Goal: Transaction & Acquisition: Purchase product/service

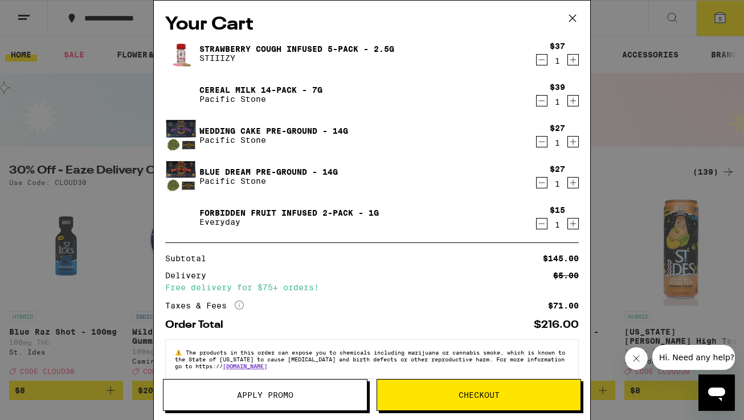
click at [539, 224] on icon "Decrement" at bounding box center [542, 224] width 6 height 0
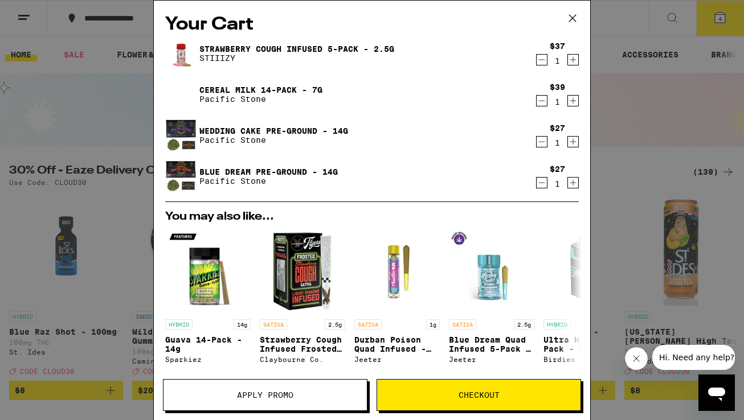
click at [281, 399] on span "Apply Promo" at bounding box center [265, 395] width 56 height 8
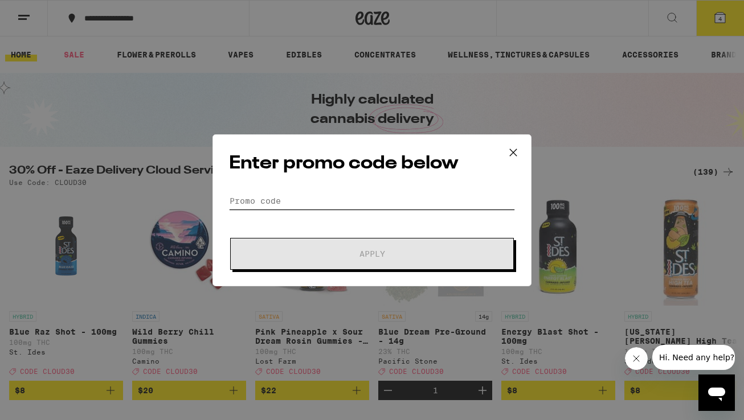
click at [278, 202] on input "Promo Code" at bounding box center [372, 201] width 286 height 17
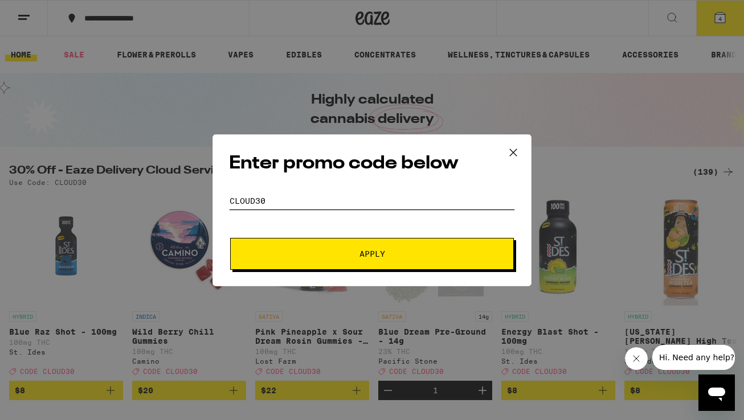
type input "cloud30"
click at [372, 253] on button "Apply" at bounding box center [372, 254] width 284 height 32
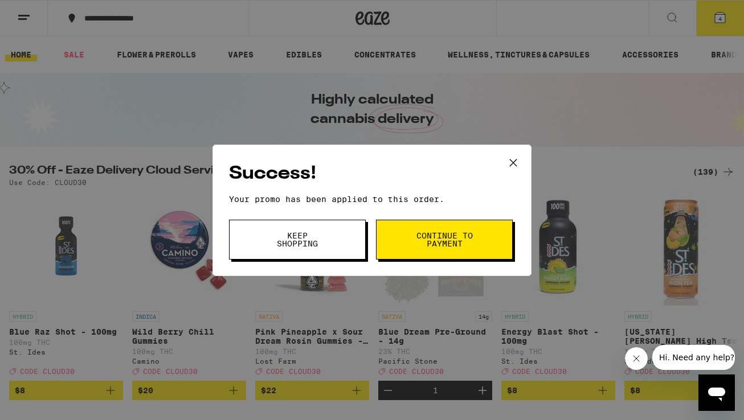
click at [425, 240] on span "Continue to payment" at bounding box center [444, 240] width 58 height 16
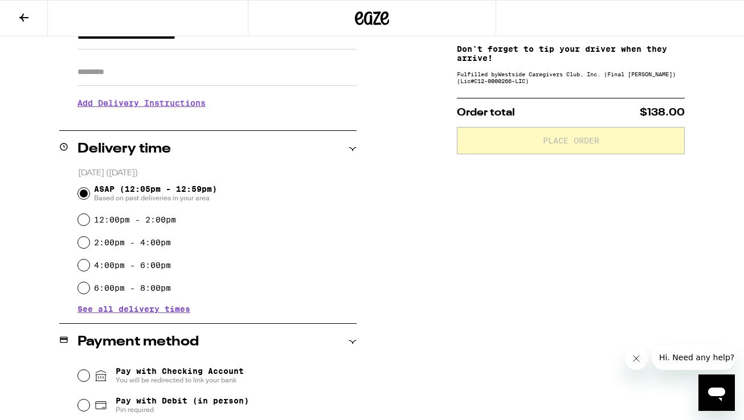
scroll to position [193, 0]
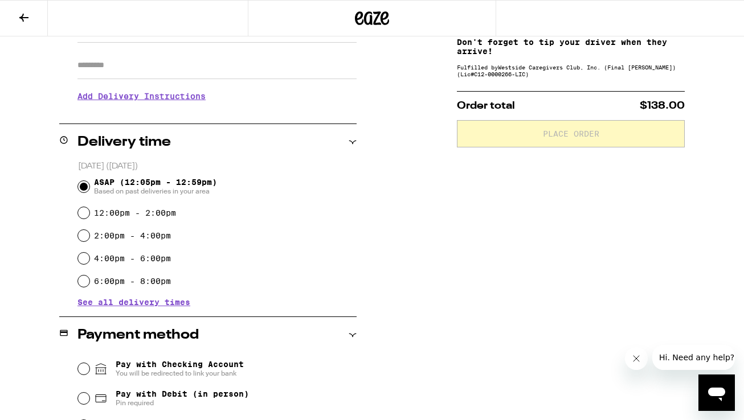
click at [128, 95] on h3 "Add Delivery Instructions" at bounding box center [216, 96] width 279 height 26
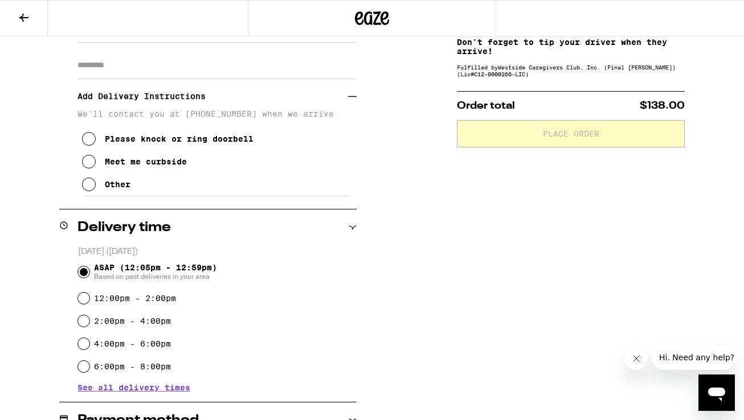
click at [109, 189] on div "Other" at bounding box center [118, 184] width 26 height 9
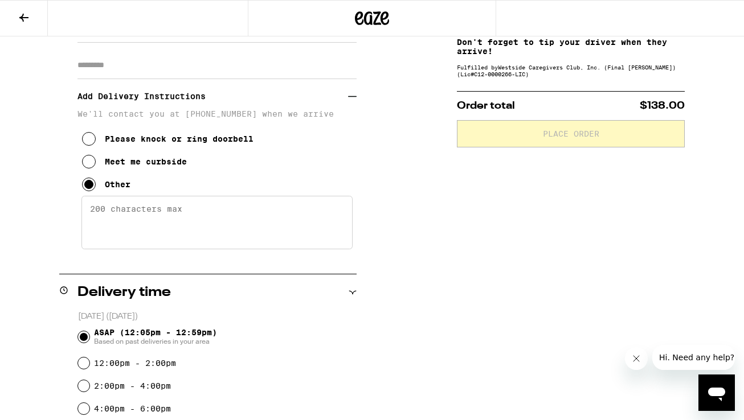
click at [151, 226] on textarea "Enter any other delivery instructions you want driver to know" at bounding box center [216, 223] width 271 height 54
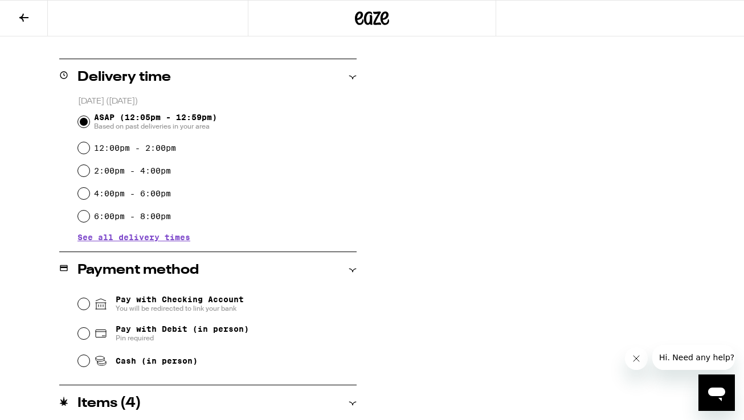
scroll to position [416, 0]
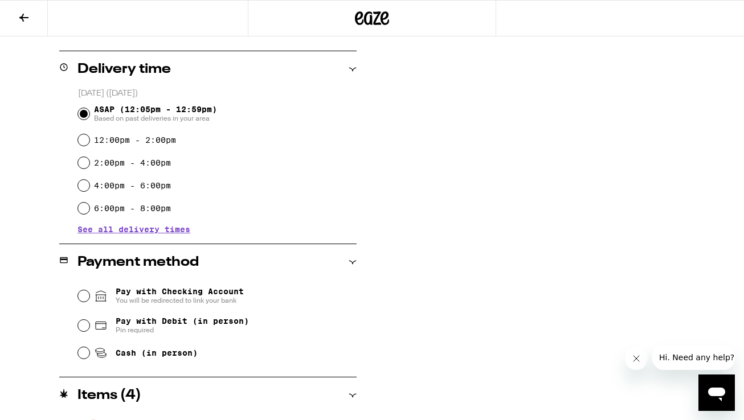
type textarea "no need to drive up the driveway I can meet you down by the mailbox that says 3…"
click at [136, 322] on span "Pay with Debit (in person)" at bounding box center [182, 321] width 133 height 9
click at [89, 322] on input "Pay with Debit (in person) Pin required" at bounding box center [83, 325] width 11 height 11
radio input "true"
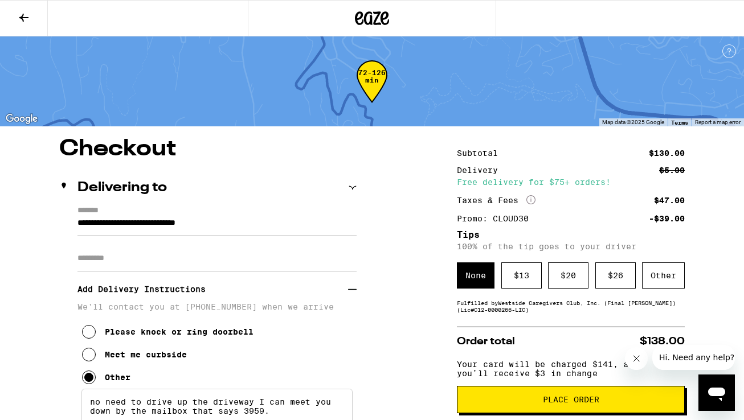
scroll to position [2, 0]
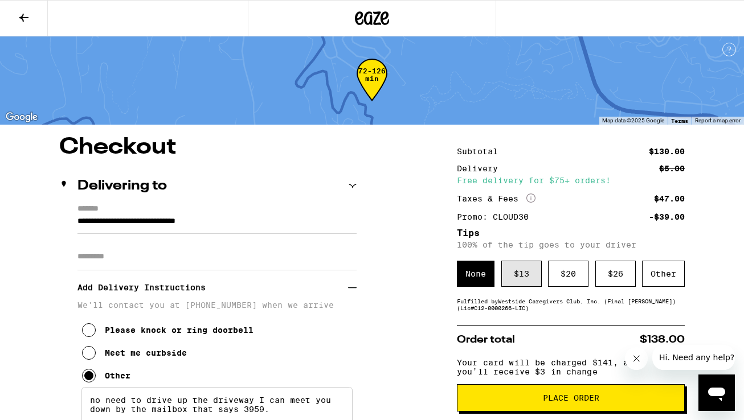
click at [530, 276] on div "$ 13" at bounding box center [521, 274] width 40 height 26
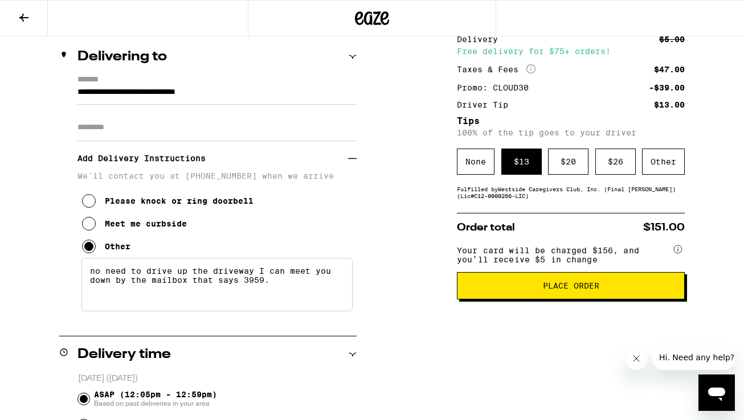
scroll to position [143, 0]
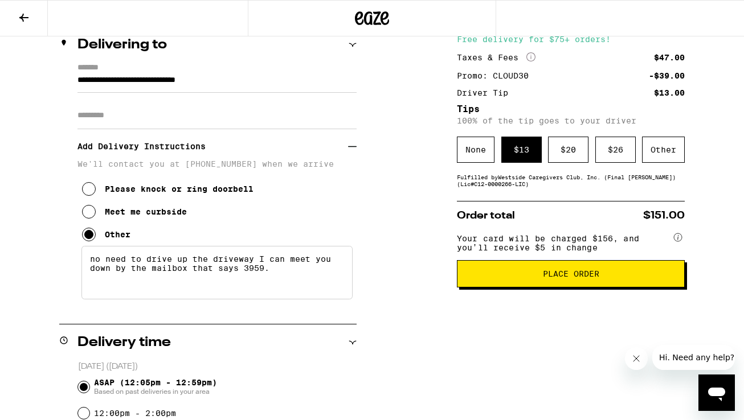
click at [543, 278] on span "Place Order" at bounding box center [571, 274] width 56 height 8
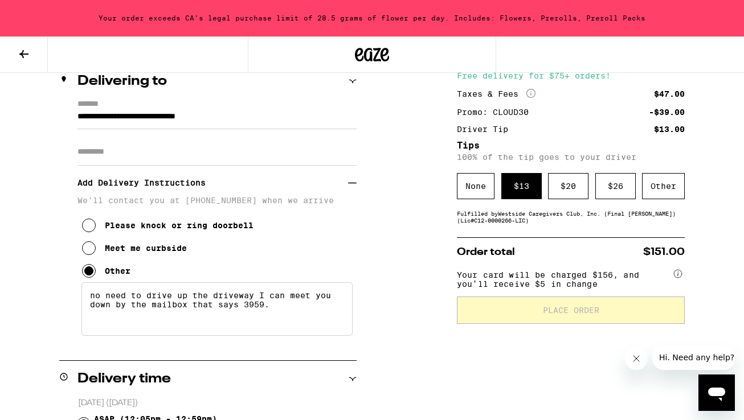
click at [22, 54] on icon at bounding box center [23, 54] width 9 height 8
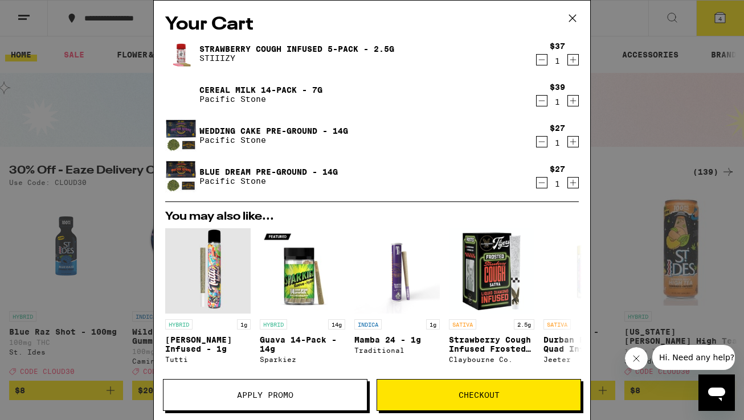
click at [539, 185] on icon "Decrement" at bounding box center [542, 183] width 10 height 14
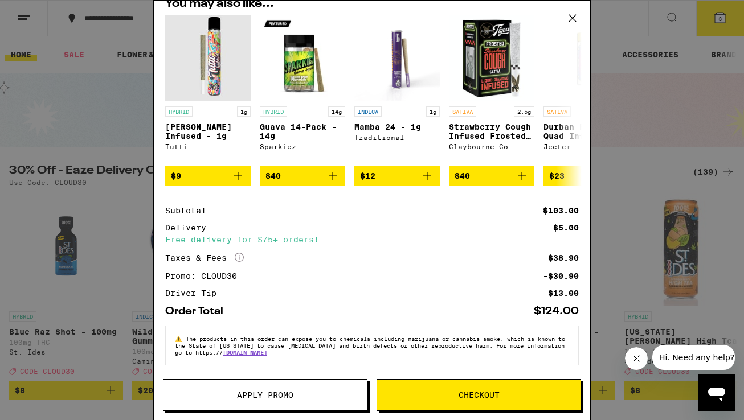
scroll to position [179, 0]
click at [463, 394] on span "Checkout" at bounding box center [479, 395] width 41 height 8
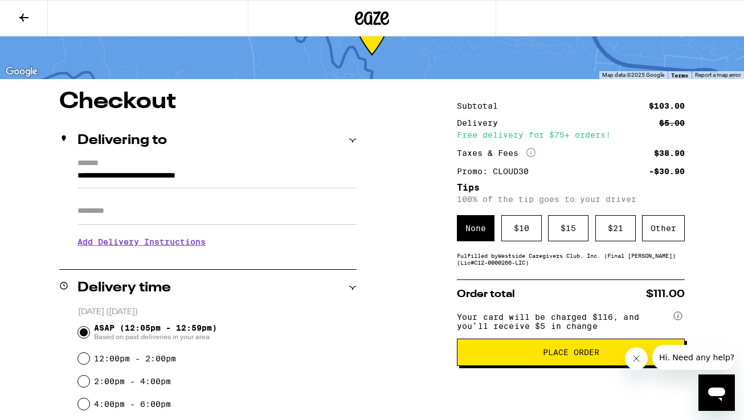
scroll to position [48, 0]
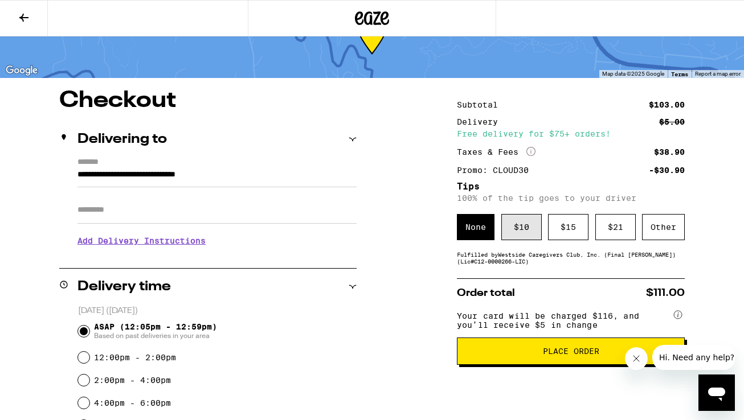
click at [534, 231] on div "$ 10" at bounding box center [521, 227] width 40 height 26
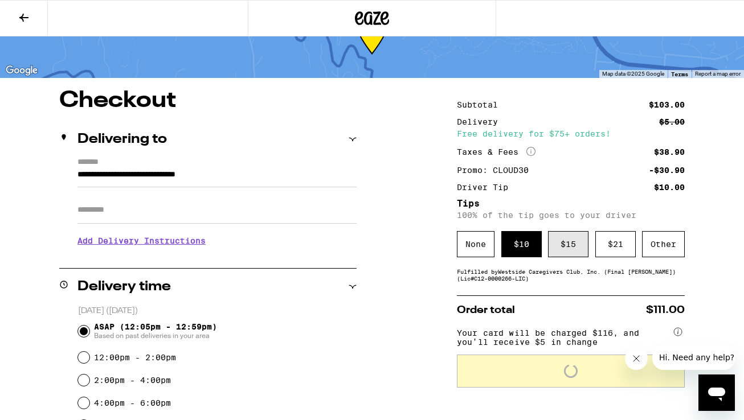
click at [560, 252] on div "$ 15" at bounding box center [568, 244] width 40 height 26
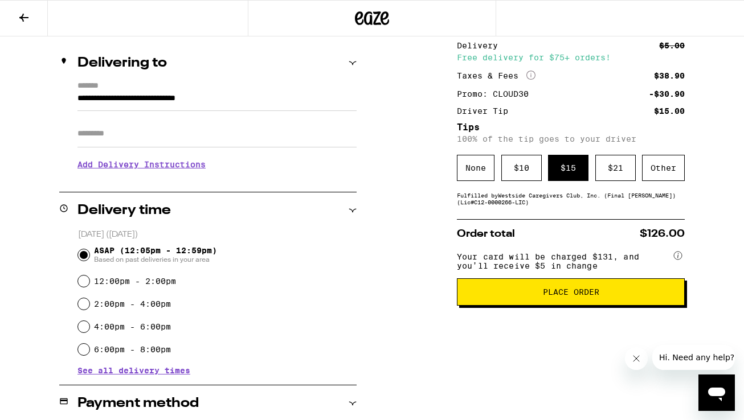
scroll to position [125, 0]
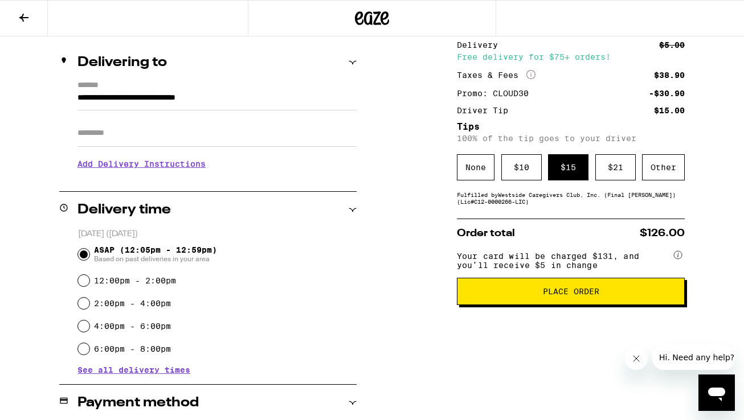
click at [629, 296] on span "Place Order" at bounding box center [571, 292] width 208 height 8
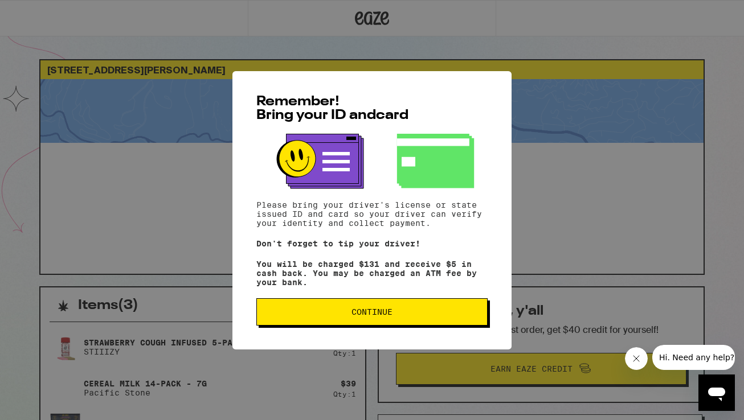
click at [386, 316] on span "Continue" at bounding box center [371, 312] width 41 height 8
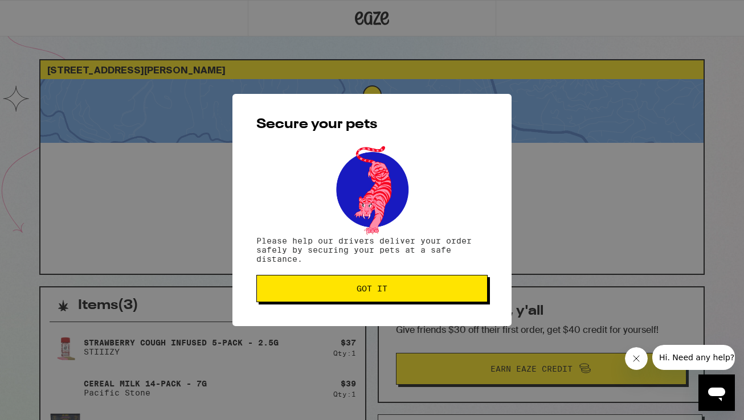
click at [391, 293] on span "Got it" at bounding box center [372, 289] width 212 height 8
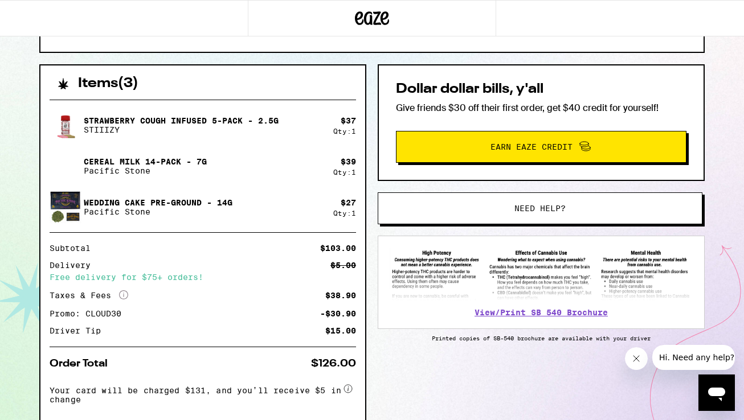
scroll to position [232, 0]
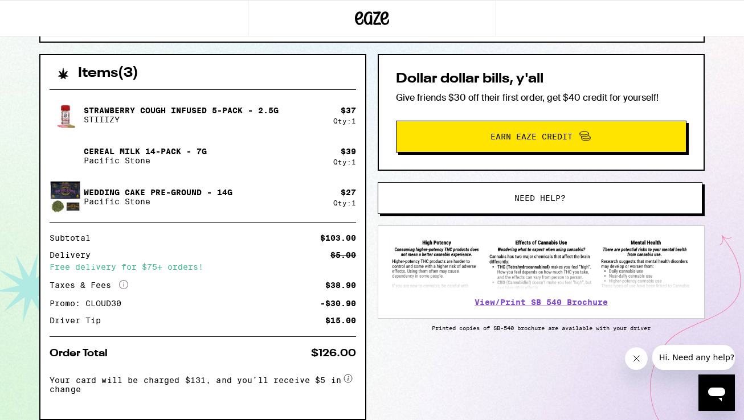
click at [525, 203] on button "Need help?" at bounding box center [540, 198] width 325 height 32
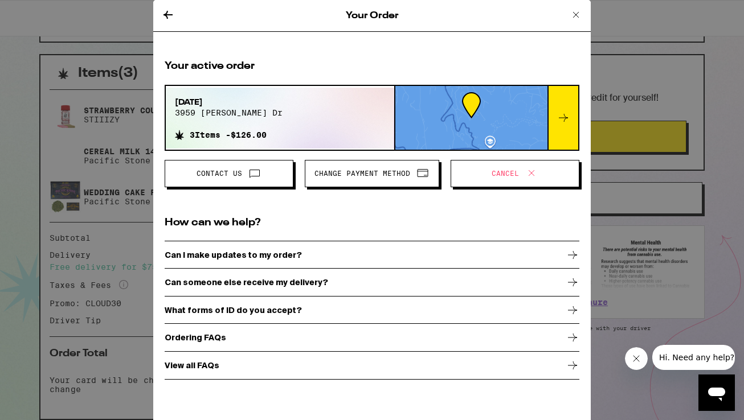
click at [224, 254] on p "Can I make updates to my order?" at bounding box center [233, 255] width 137 height 9
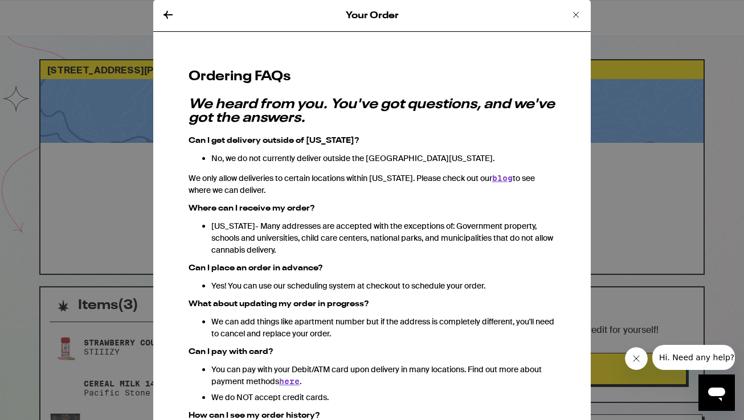
click at [167, 10] on icon at bounding box center [168, 15] width 14 height 14
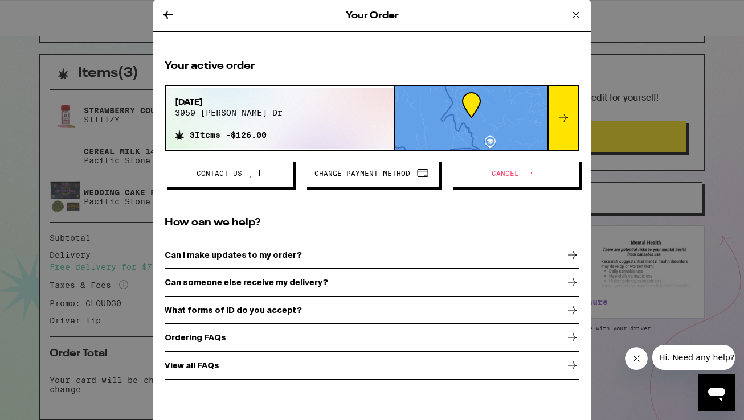
click at [231, 180] on span "Contact Us" at bounding box center [228, 173] width 109 height 15
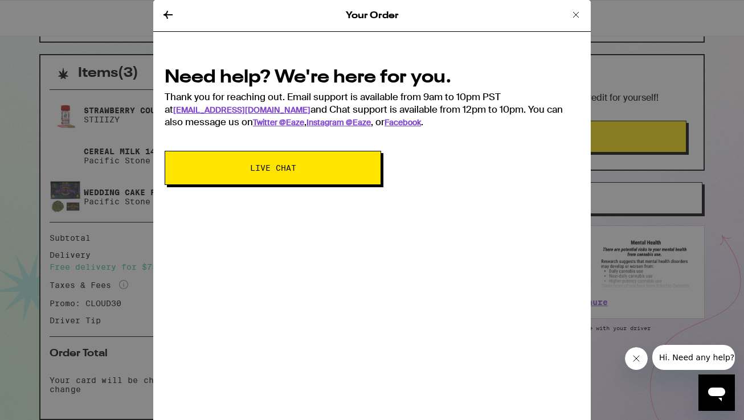
click at [252, 178] on button "Live Chat" at bounding box center [273, 168] width 216 height 34
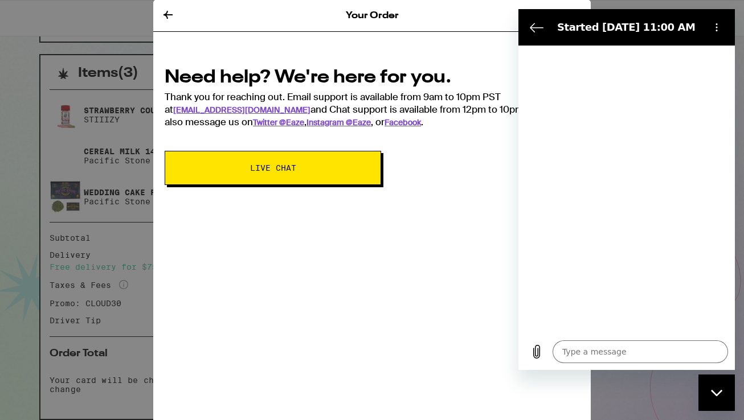
type textarea "x"
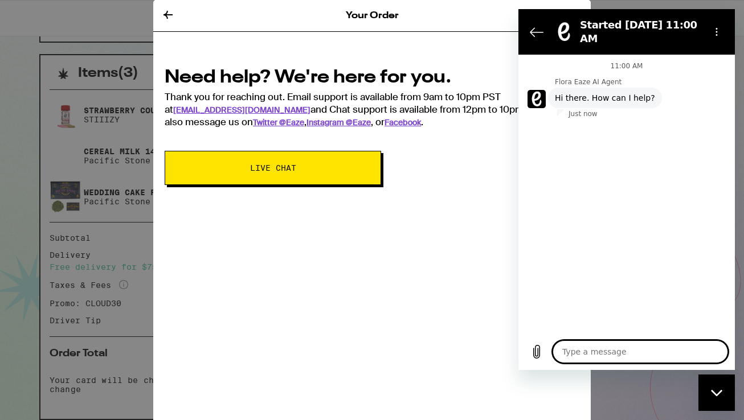
click at [602, 355] on textarea at bounding box center [640, 352] width 175 height 23
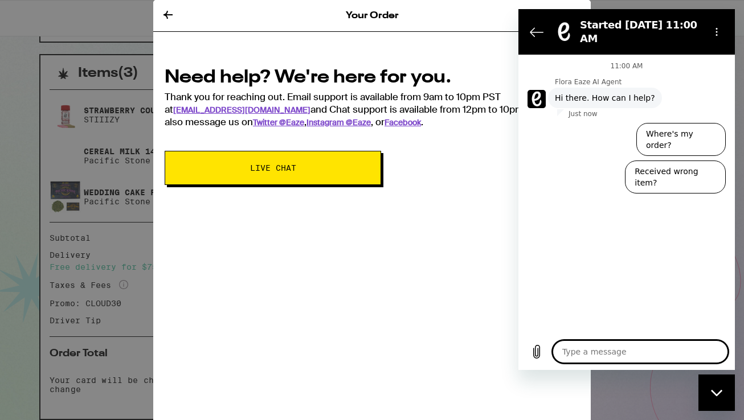
type textarea "h"
type textarea "x"
type textarea "hi"
type textarea "x"
type textarea "hi"
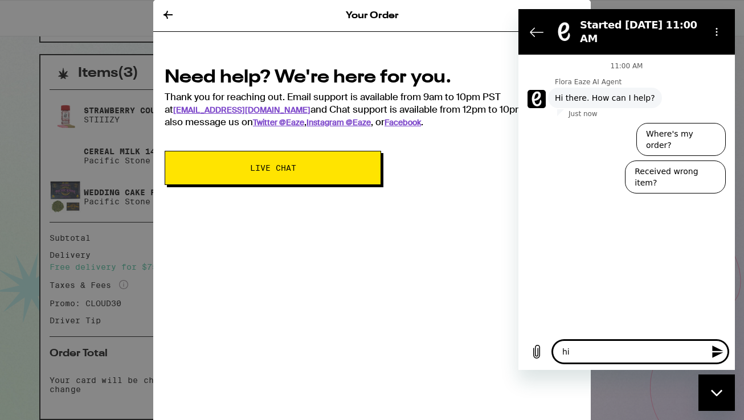
type textarea "x"
type textarea "hi I"
type textarea "x"
type textarea "hi I"
type textarea "x"
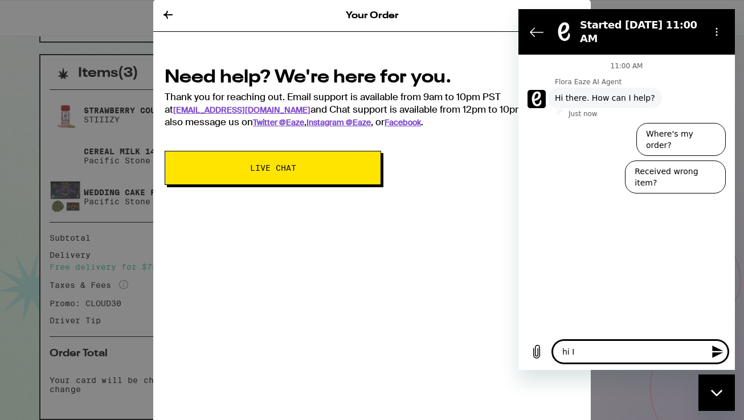
type textarea "hi I j"
type textarea "x"
type textarea "hi I ju"
type textarea "x"
type textarea "hi I jus"
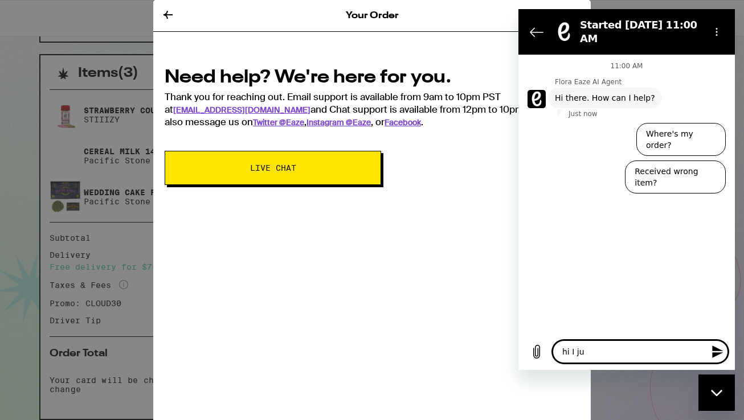
type textarea "x"
type textarea "hi I just"
type textarea "x"
type textarea "hi I justt"
type textarea "x"
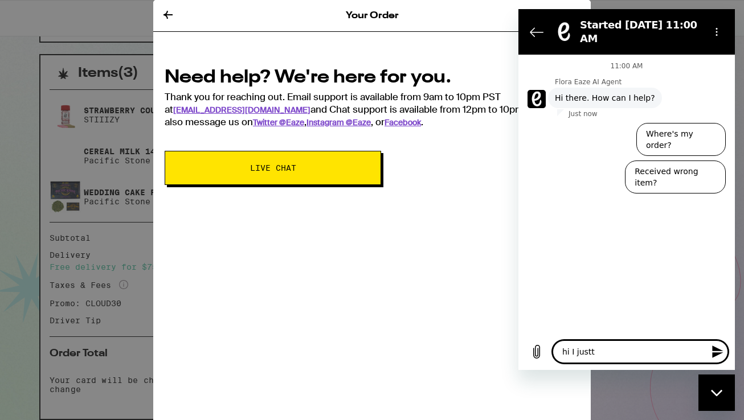
type textarea "hi I just"
type textarea "x"
type textarea "hi I just"
type textarea "x"
type textarea "hi I jus"
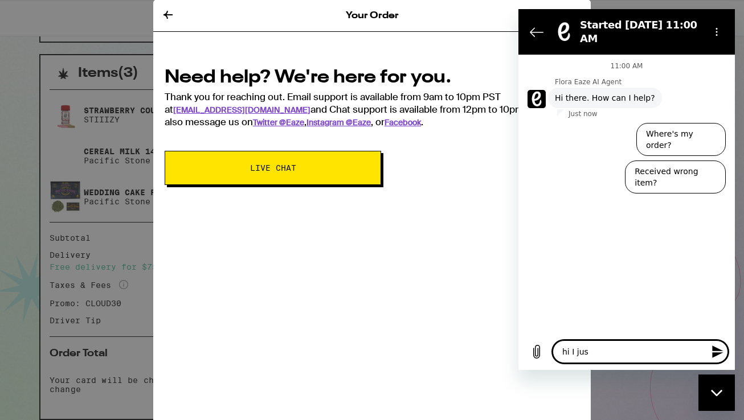
type textarea "x"
type textarea "hi I just"
type textarea "x"
type textarea "hi I just"
type textarea "x"
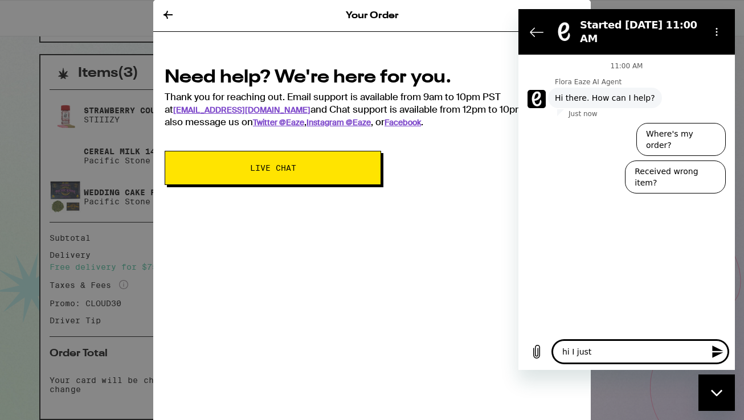
type textarea "hi I just o"
type textarea "x"
type textarea "hi I just ol"
type textarea "x"
type textarea "hi I just ola"
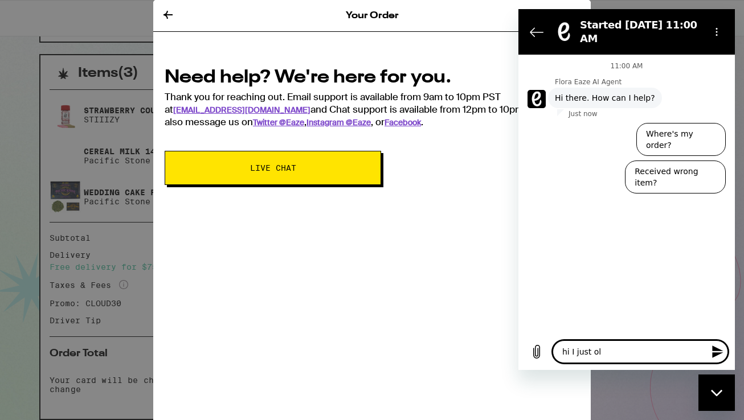
type textarea "x"
type textarea "hi I just olac"
type textarea "x"
type textarea "hi I just olace"
type textarea "x"
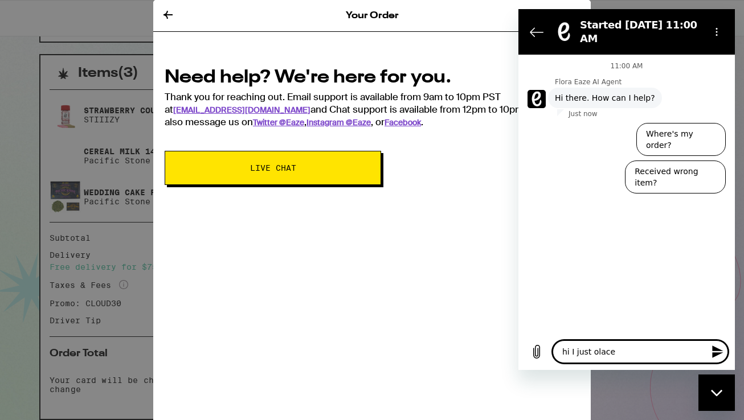
type textarea "hi I just olaced"
type textarea "x"
type textarea "hi I just placed"
type textarea "x"
type textarea "hi I just placed a"
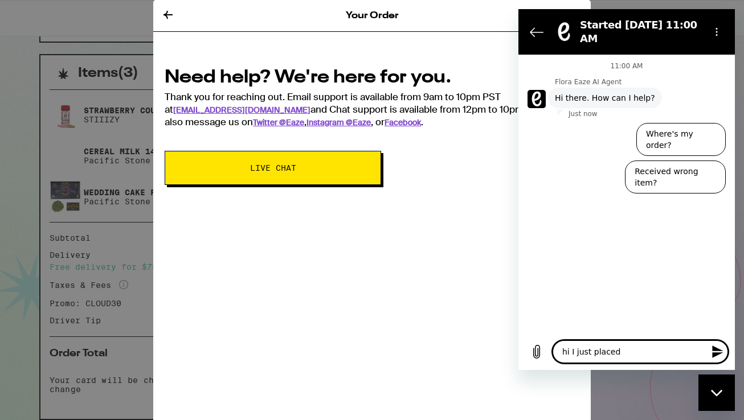
type textarea "x"
type textarea "hi I just placed an"
type textarea "x"
type textarea "hi I just placed and"
type textarea "x"
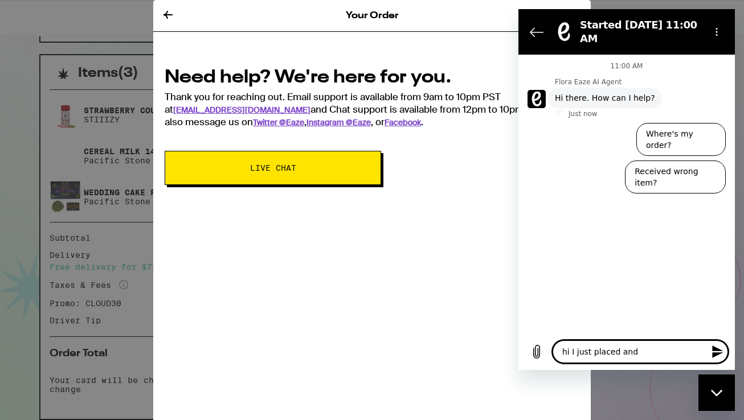
type textarea "hi I just placed and"
type textarea "x"
type textarea "hi I just placed and o"
type textarea "x"
type textarea "hi I just placed and or"
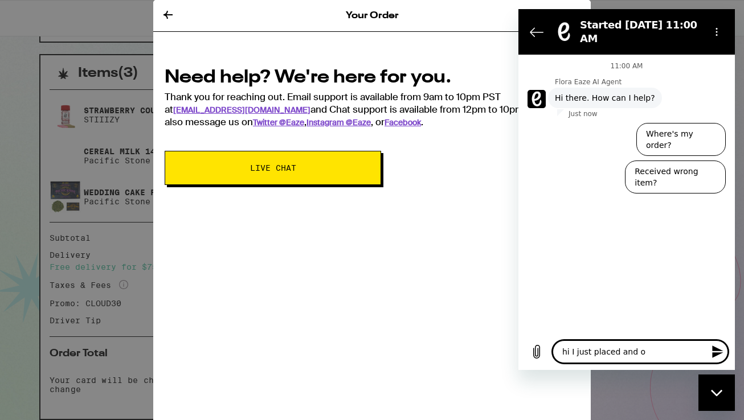
type textarea "x"
type textarea "hi I just placed and ord"
type textarea "x"
type textarea "hi I just placed and ordr"
type textarea "x"
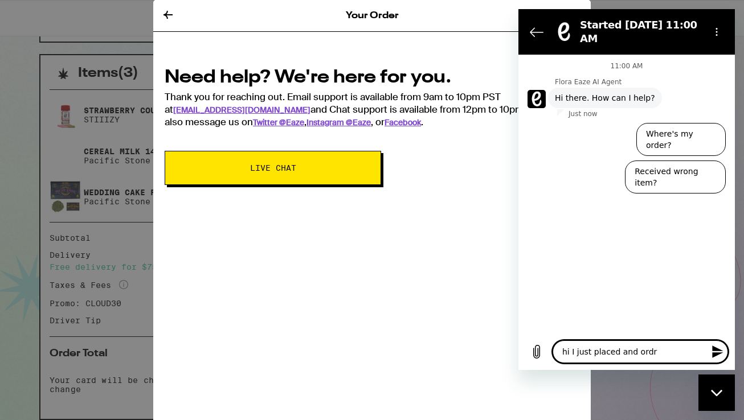
type textarea "hi I just placed and ord"
type textarea "x"
type textarea "hi I just placed and orde"
type textarea "x"
type textarea "hi I just placed and order"
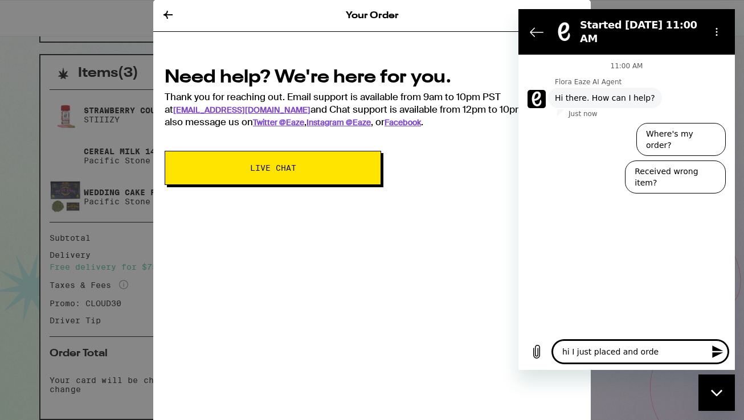
type textarea "x"
type textarea "hi I just placed and order"
type textarea "x"
type textarea "hi I just placed and order m"
type textarea "x"
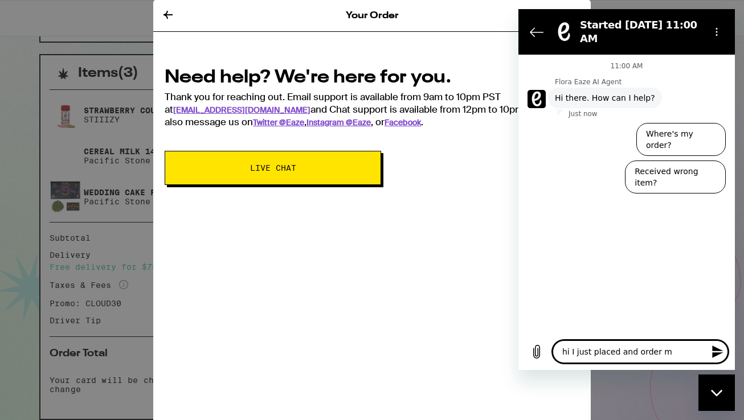
type textarea "hi I just placed and order my"
type textarea "x"
type textarea "hi I just placed and order my"
type textarea "x"
type textarea "hi I just placed and order my n"
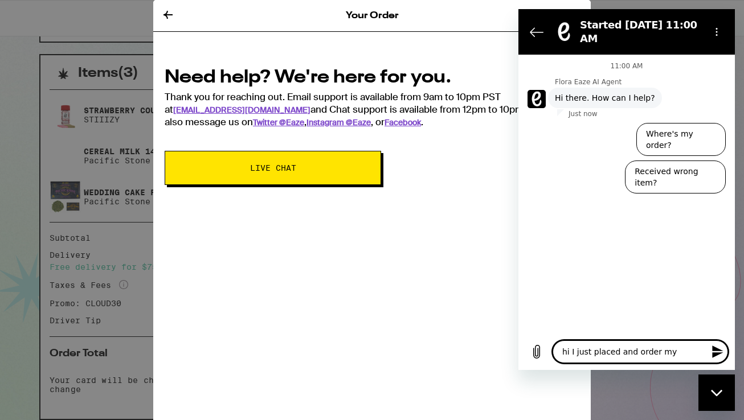
type textarea "x"
type textarea "hi I just placed and order my na"
type textarea "x"
type textarea "hi I just placed and order my nam"
type textarea "x"
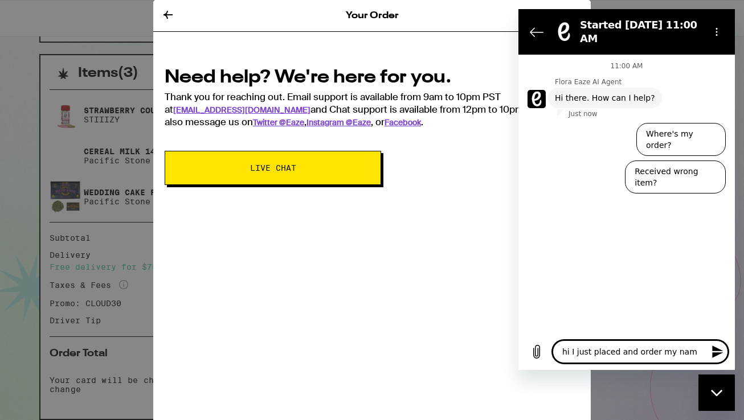
type textarea "hi I just placed and order my name"
type textarea "x"
type textarea "hi I just placed and order my name"
type textarea "x"
type textarea "hi I just placed and order my name i"
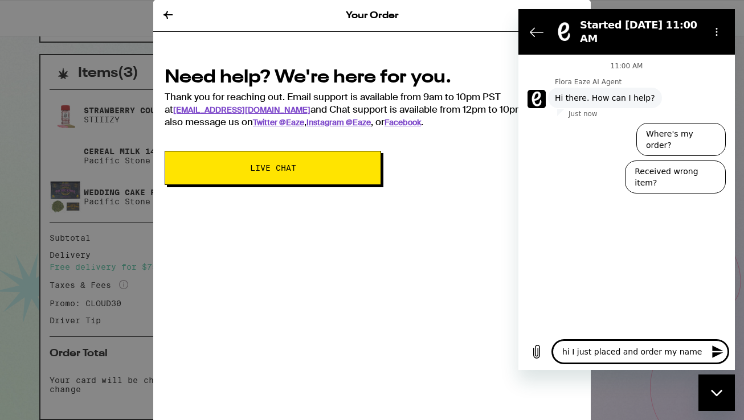
type textarea "x"
type textarea "hi I just placed and order my name I"
type textarea "x"
type textarea "hi I just placed and order my name I s"
type textarea "x"
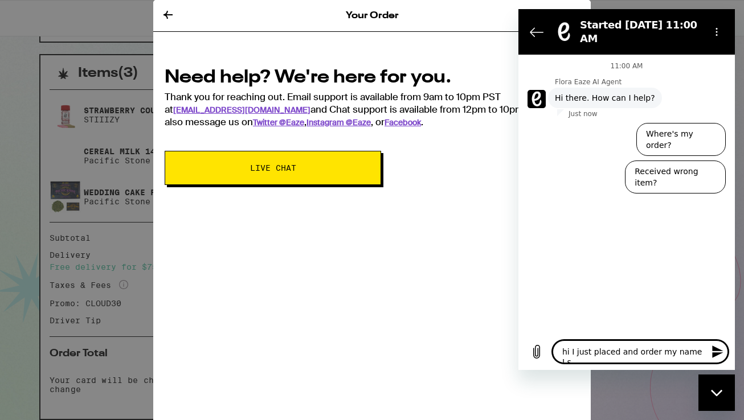
type textarea "hi I just placed and order my name I"
type textarea "x"
type textarea "hi I just placed and order my name I"
type textarea "x"
type textarea "hi I just placed and order my name Is"
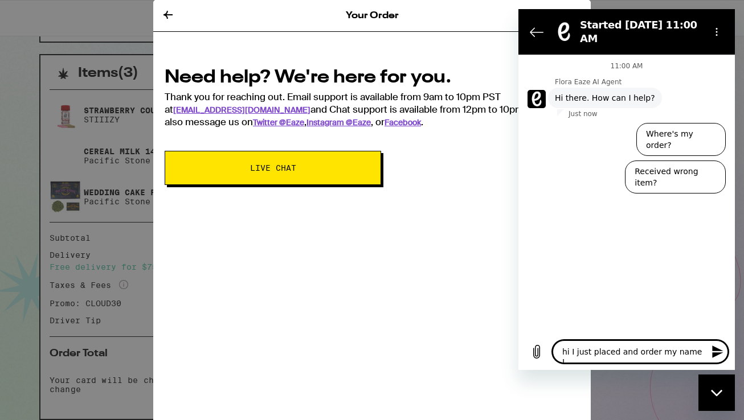
type textarea "x"
type textarea "hi I just placed and order my name Is"
type textarea "x"
type textarea "hi I just placed and order my name Is r"
type textarea "x"
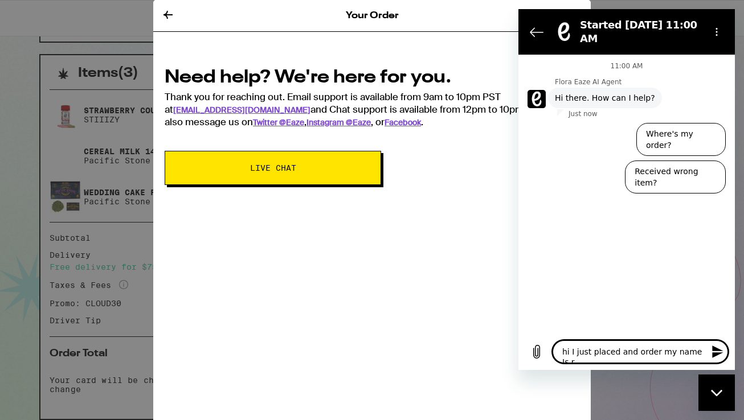
type textarea "hi I just placed and order my name Is ro"
type textarea "x"
type textarea "hi I just placed and order my name Is ros"
type textarea "x"
type textarea "hi I just placed and order my name Is [PERSON_NAME]"
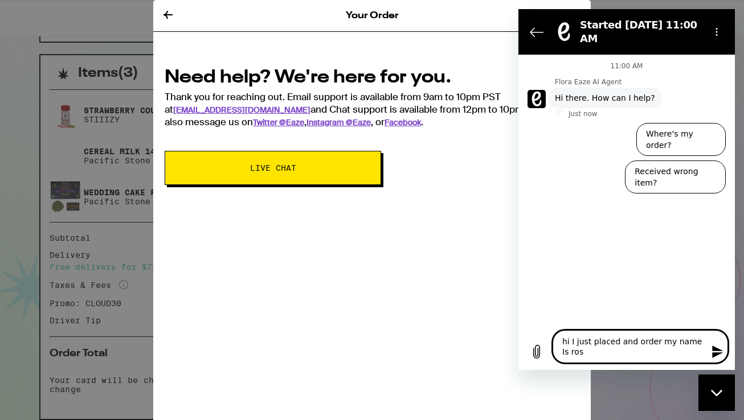
type textarea "x"
type textarea "hi I just placed and order my name Is [PERSON_NAME]"
type textarea "x"
type textarea "hi I just placed and order my name Is [PERSON_NAME]"
type textarea "x"
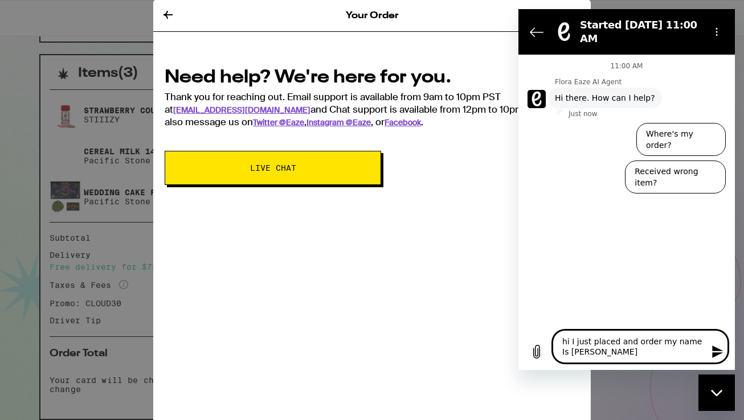
type textarea "hi I just placed and order my name Is [PERSON_NAME]"
type textarea "x"
type textarea "hi I just placed and order my name Is [PERSON_NAME]"
type textarea "x"
type textarea "hi I just placed and order my name Is [PERSON_NAME]"
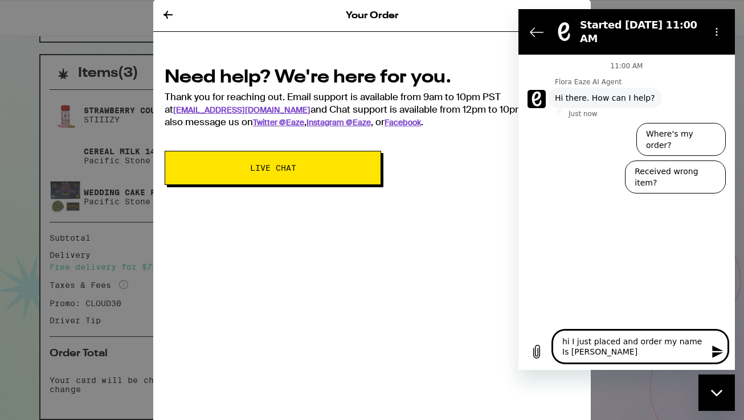
type textarea "x"
type textarea "hi I just placed and order my name Is [PERSON_NAME]"
type textarea "x"
type textarea "hi I just placed and order my name Is [PERSON_NAME]"
type textarea "x"
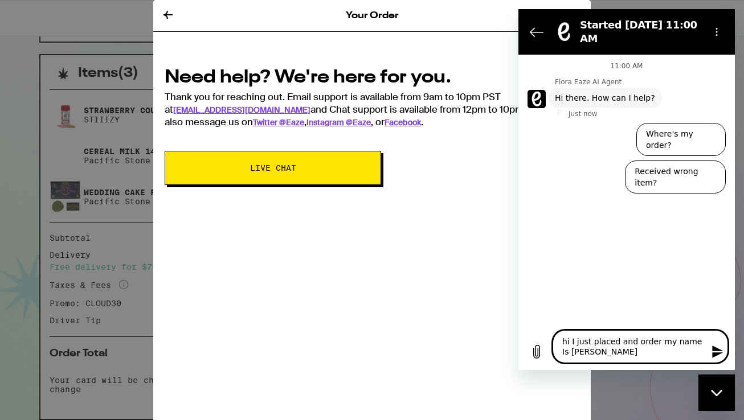
type textarea "hi I just placed and order my name Is [PERSON_NAME]"
type textarea "x"
type textarea "hi I just placed and order my name Is [PERSON_NAME]"
type textarea "x"
type textarea "hi I just placed and order my name Is [PERSON_NAME]"
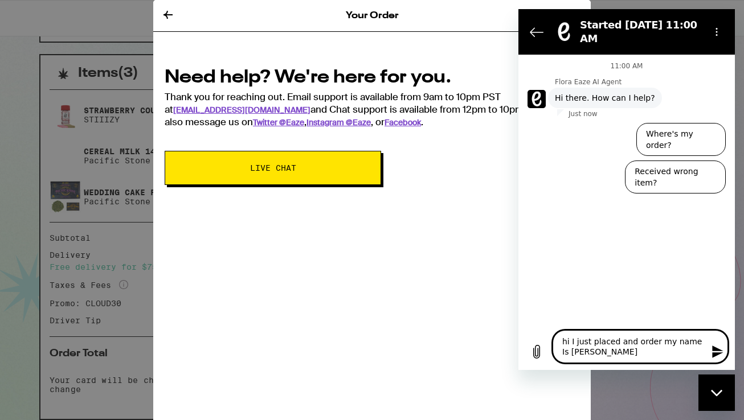
type textarea "x"
type textarea "hi I just placed and order my name Is [PERSON_NAME]"
type textarea "x"
type textarea "hi I just placed and order my name Is [PERSON_NAME]"
type textarea "x"
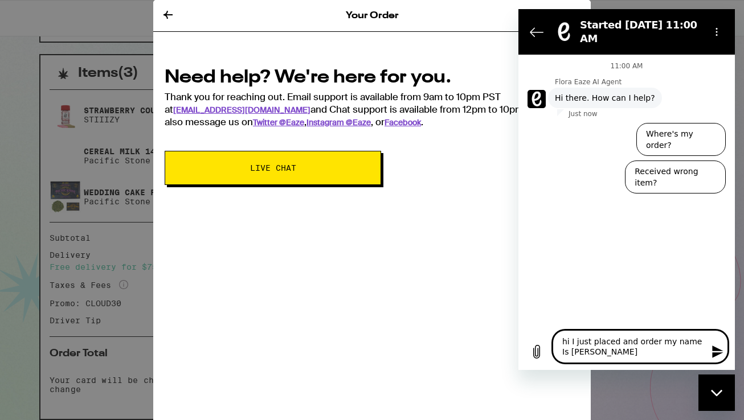
type textarea "hi I just placed and order my name Is [PERSON_NAME]"
type textarea "x"
type textarea "hi I just placed and order my name Is [PERSON_NAME] a"
type textarea "x"
type textarea "hi I just placed and order my name Is [PERSON_NAME] an"
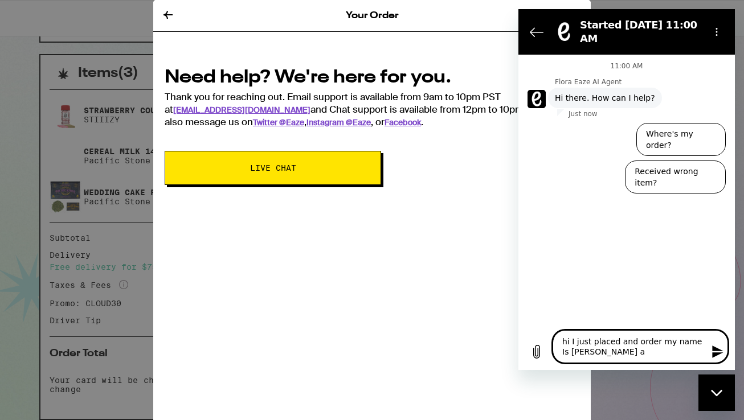
type textarea "x"
type textarea "hi I just placed and order my name Is [PERSON_NAME] and"
type textarea "x"
type textarea "hi I just placed and order my name Is [PERSON_NAME] and"
type textarea "x"
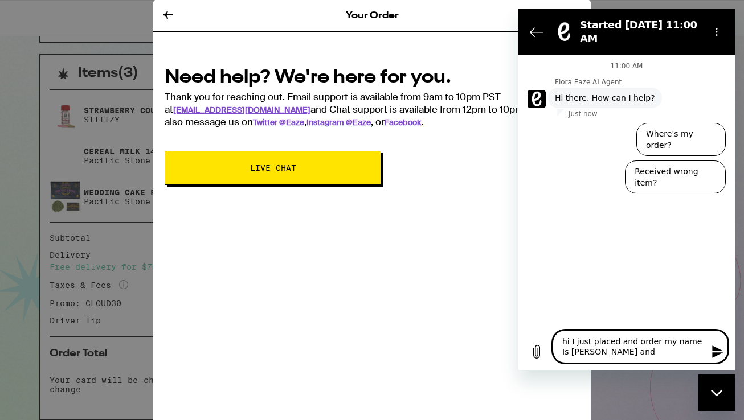
type textarea "hi I just placed and order my name Is [PERSON_NAME] and i"
type textarea "x"
type textarea "hi I just placed and order my name Is [PERSON_NAME] and I"
type textarea "x"
type textarea "hi I just placed and order my name Is [PERSON_NAME] and I w"
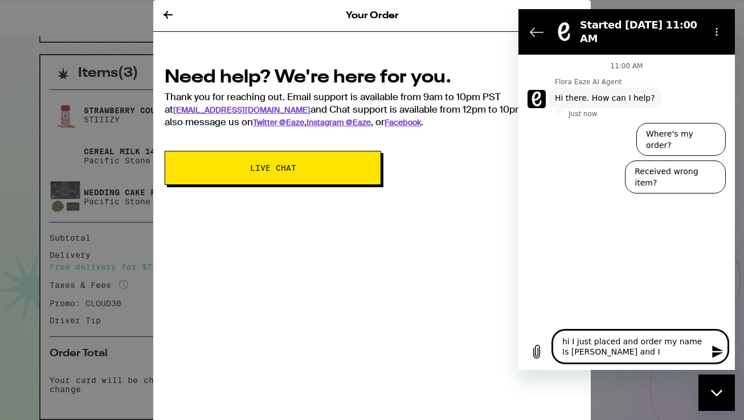
type textarea "x"
type textarea "hi I just placed and order my name Is [PERSON_NAME] and I wa"
type textarea "x"
type textarea "hi I just placed and order my name Is [PERSON_NAME] and I wan"
type textarea "x"
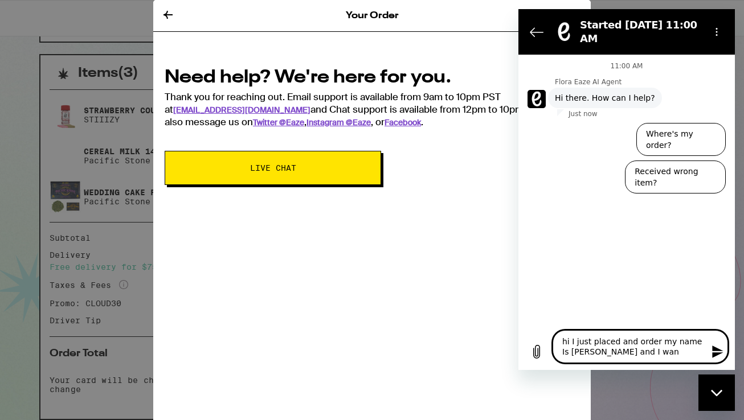
type textarea "hi I just placed and order my name Is [PERSON_NAME] and I want"
type textarea "x"
type textarea "hi I just placed and order my name Is [PERSON_NAME] and I wante"
type textarea "x"
type textarea "hi I just placed and order my name Is [PERSON_NAME] and I wanted"
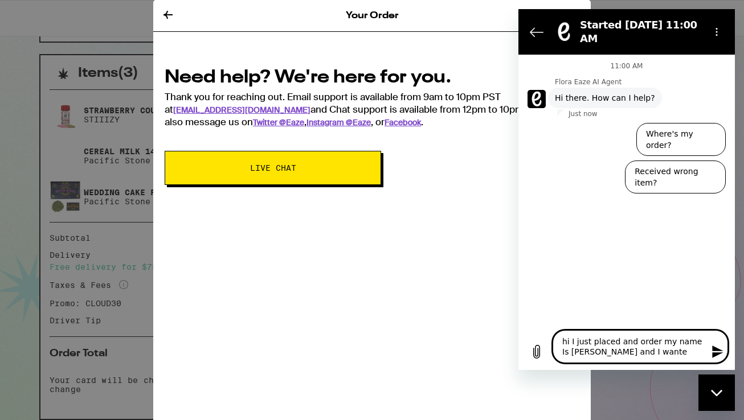
type textarea "x"
type textarea "hi I just placed and order my name Is [PERSON_NAME] and I wanted"
type textarea "x"
type textarea "hi I just placed and order my name Is [PERSON_NAME] and I wanted t"
type textarea "x"
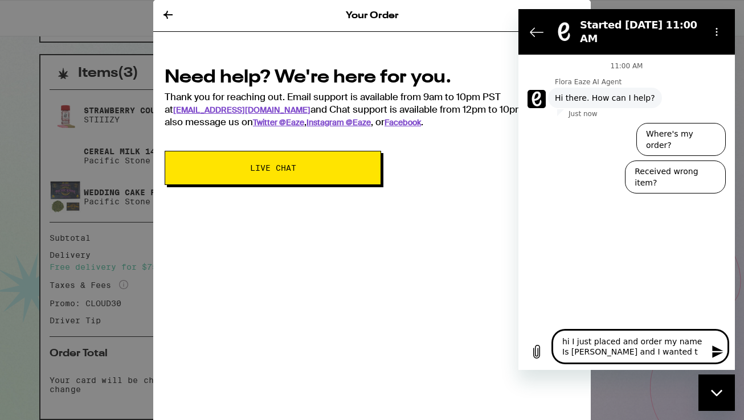
type textarea "hi I just placed and order my name Is [PERSON_NAME] and I wanted to"
type textarea "x"
type textarea "hi I just placed and order my name Is [PERSON_NAME] and I wanted to"
type textarea "x"
type textarea "hi I just placed and order my name Is [PERSON_NAME] and I wanted to l"
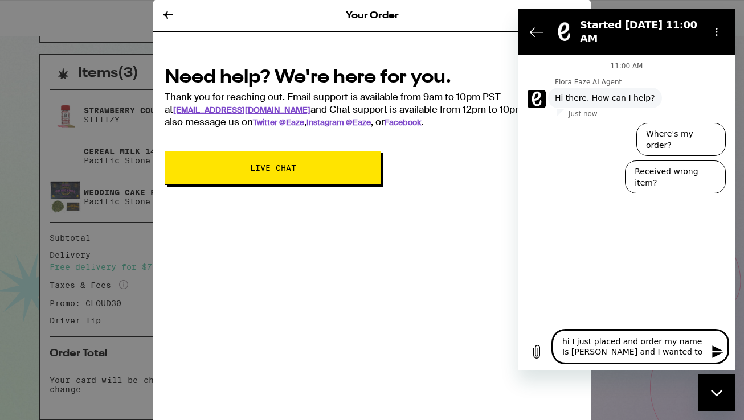
type textarea "x"
type textarea "hi I just placed and order my name Is [PERSON_NAME] and I wanted to le"
type textarea "x"
type textarea "hi I just placed and order my name Is [PERSON_NAME] and I wanted to let"
type textarea "x"
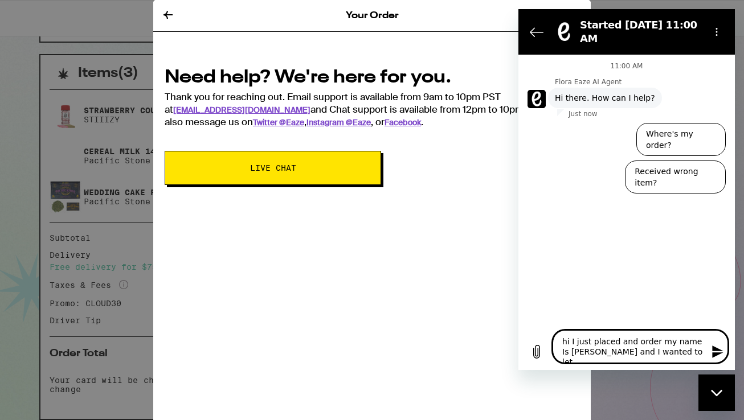
type textarea "hi I just placed and order my name Is [PERSON_NAME] and I wanted to lett"
type textarea "x"
type textarea "hi I just placed and order my name Is [PERSON_NAME] and I wanted to let"
type textarea "x"
type textarea "hi I just placed and order my name Is [PERSON_NAME] and I wanted to let t"
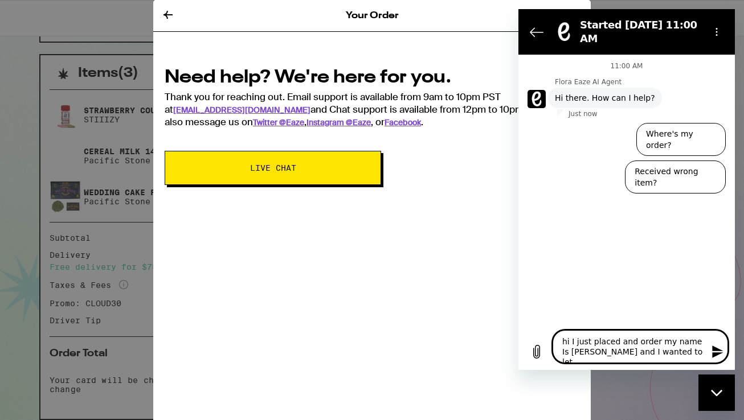
type textarea "x"
type textarea "hi I just placed and order my name Is [PERSON_NAME] and I wanted to let th"
type textarea "x"
type textarea "hi I just placed and order my name Is [PERSON_NAME] and I wanted to let the"
type textarea "x"
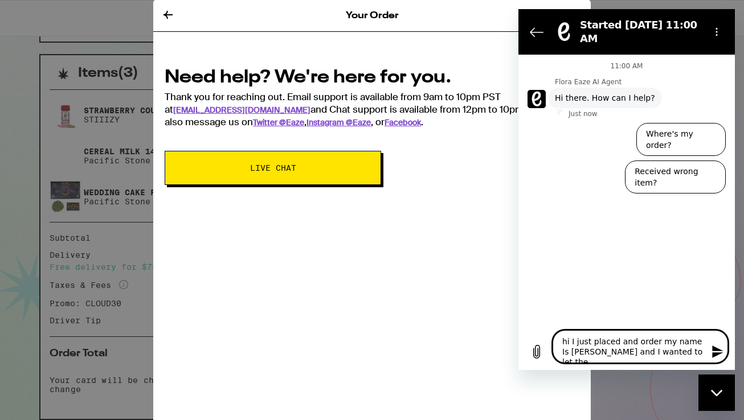
type textarea "hi I just placed and order my name Is [PERSON_NAME] and I wanted to let the"
type textarea "x"
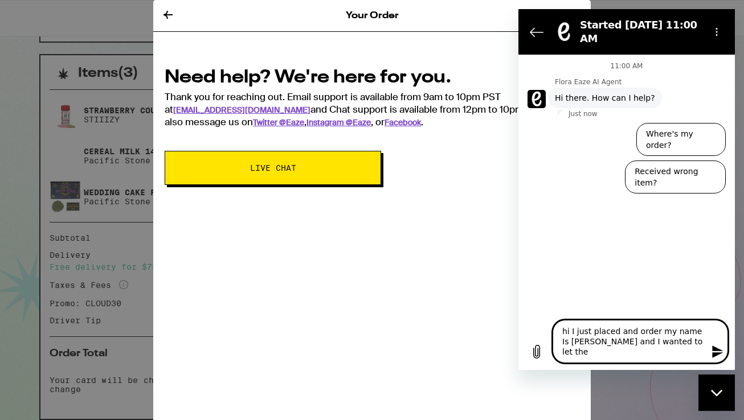
type textarea "hi I just placed and order my name Is [PERSON_NAME] and I wanted to let the d"
type textarea "x"
type textarea "hi I just placed and order my name Is [PERSON_NAME] and I wanted to let the de"
type textarea "x"
type textarea "hi I just placed and order my name Is [PERSON_NAME] and I wanted to let the del"
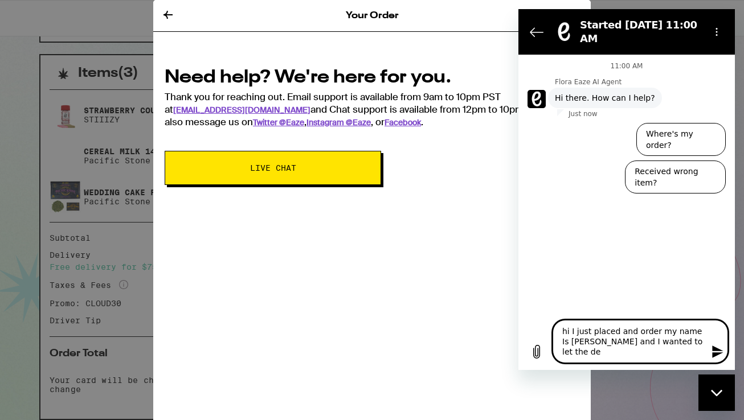
type textarea "x"
type textarea "hi I just placed and order my name Is [PERSON_NAME] and I wanted to let the deli"
type textarea "x"
type textarea "hi I just placed and order my name Is [PERSON_NAME] and I wanted to let the del…"
type textarea "x"
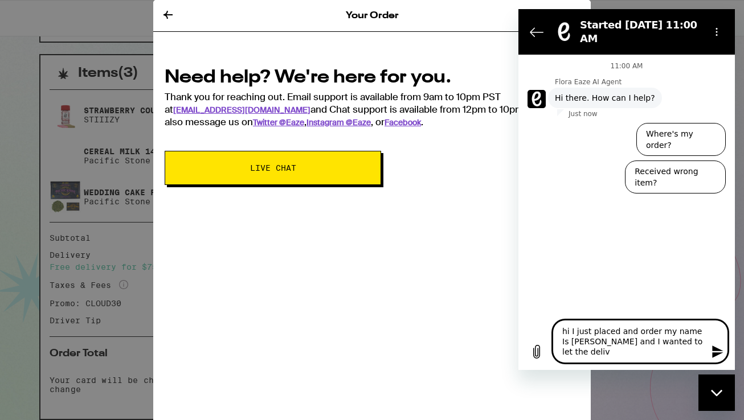
type textarea "hi I just placed and order my name Is [PERSON_NAME] and I wanted to let the del…"
type textarea "x"
type textarea "hi I just placed and order my name Is [PERSON_NAME] and I wanted to let the del…"
type textarea "x"
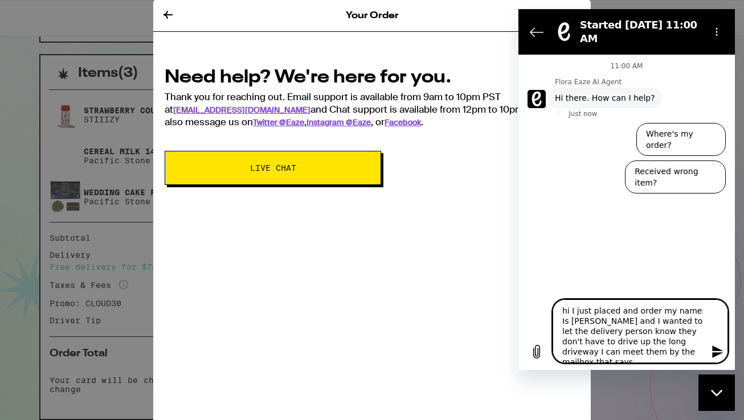
scroll to position [4, 0]
click at [599, 316] on textarea "hi I just placed and order my name Is [PERSON_NAME] and I wanted to let the del…" at bounding box center [640, 332] width 175 height 64
click at [594, 362] on textarea "hi I just placed and order my name Is [PERSON_NAME] and I wanted to let the del…" at bounding box center [640, 332] width 175 height 64
click at [715, 355] on icon "Send message" at bounding box center [717, 352] width 11 height 13
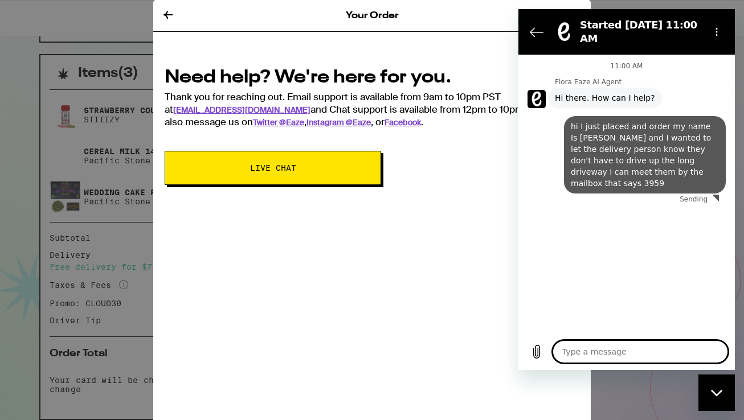
scroll to position [0, 0]
